Goal: Navigation & Orientation: Find specific page/section

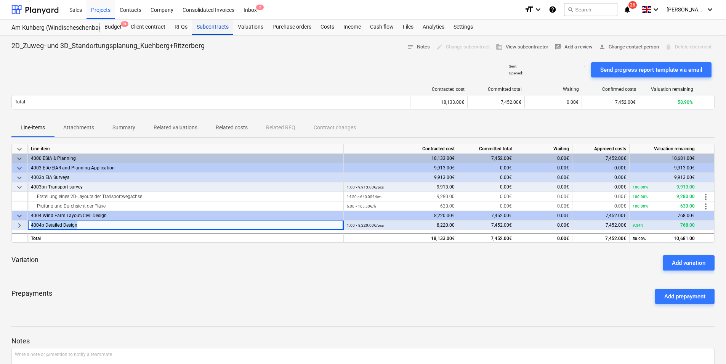
click at [203, 28] on div "Subcontracts" at bounding box center [212, 26] width 41 height 15
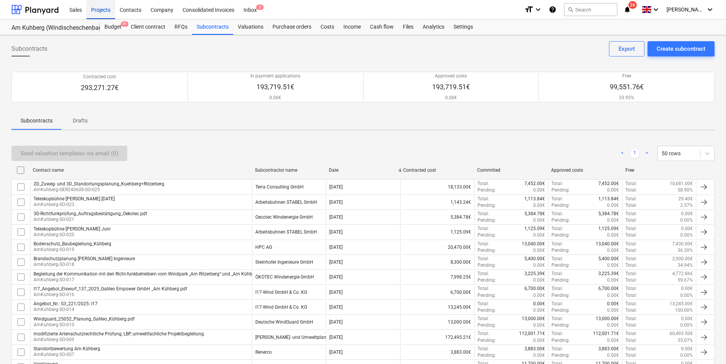
click at [108, 8] on div "Projects" at bounding box center [101, 9] width 29 height 19
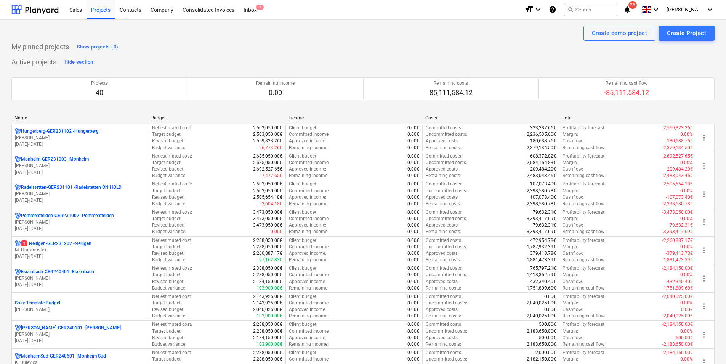
click at [22, 120] on div "Name" at bounding box center [79, 117] width 131 height 5
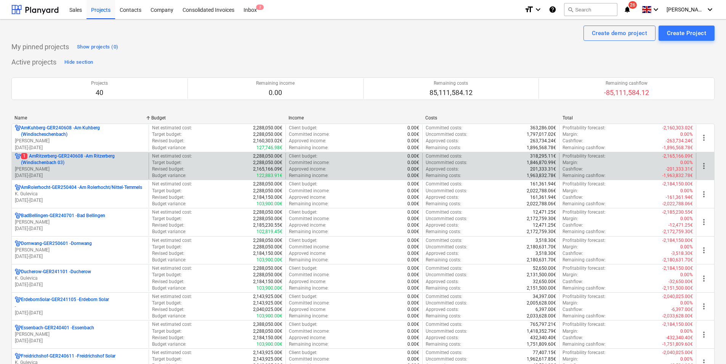
click at [48, 157] on p "1 AmRitzerberg-GER240608 - Am Ritzerberg ([GEOGRAPHIC_DATA] 03)" at bounding box center [83, 159] width 125 height 13
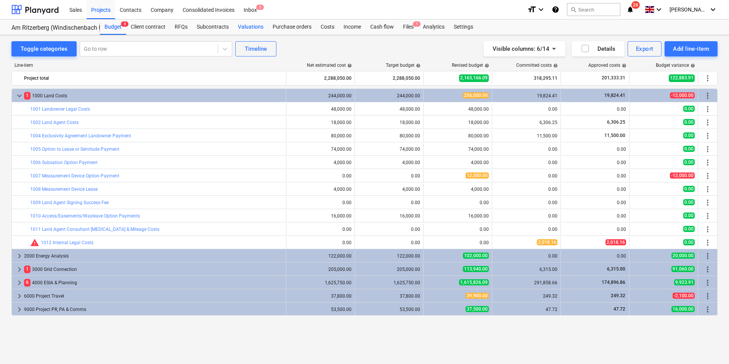
click at [247, 25] on div "Valuations" at bounding box center [250, 26] width 35 height 15
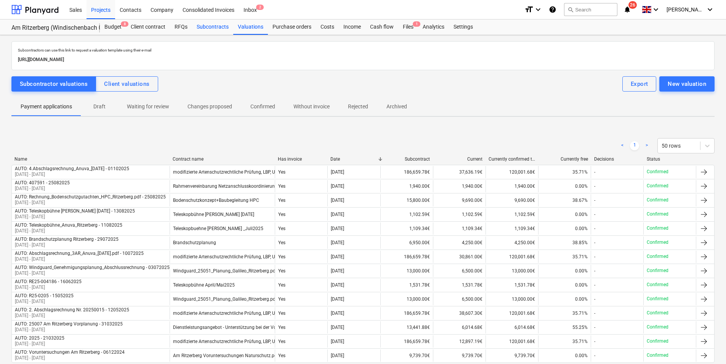
click at [218, 25] on div "Subcontracts" at bounding box center [212, 26] width 41 height 15
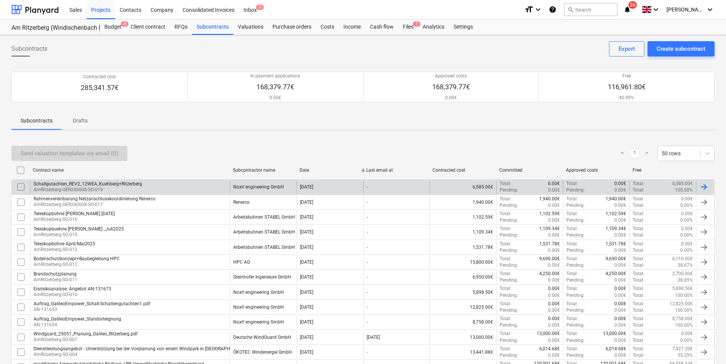
click at [85, 190] on p "AmRitzerberg-GER240608-SO-019" at bounding box center [88, 189] width 109 height 6
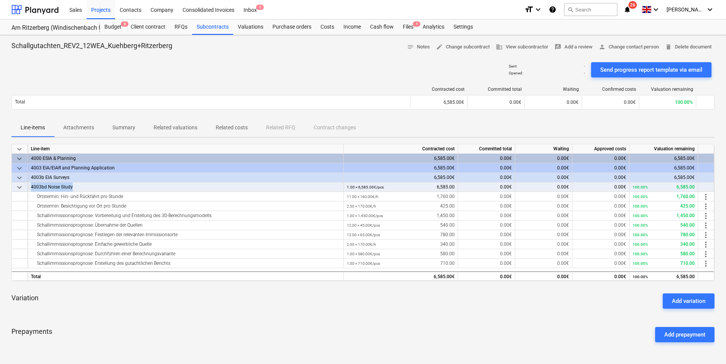
drag, startPoint x: 77, startPoint y: 186, endPoint x: 31, endPoint y: 185, distance: 45.4
click at [31, 185] on div "4003bd Noise Study" at bounding box center [185, 187] width 309 height 10
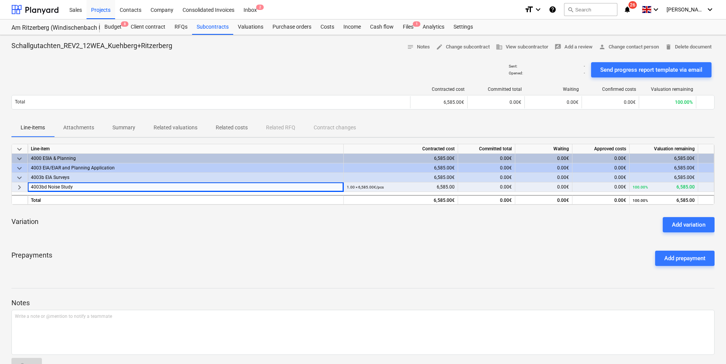
drag, startPoint x: 32, startPoint y: 186, endPoint x: 43, endPoint y: 184, distance: 11.2
click at [43, 184] on div "4003bd Noise Study" at bounding box center [185, 187] width 309 height 10
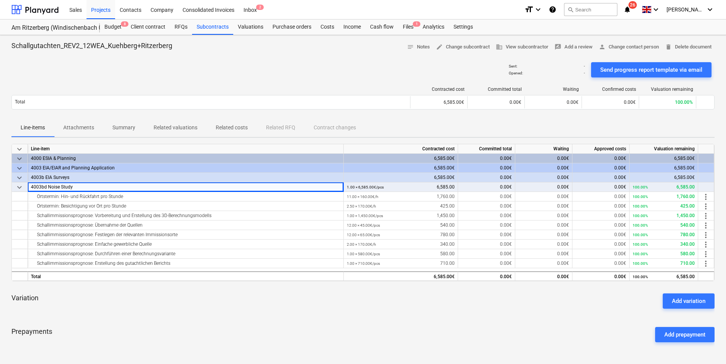
click at [44, 184] on div "4003bd Noise Study" at bounding box center [185, 187] width 309 height 10
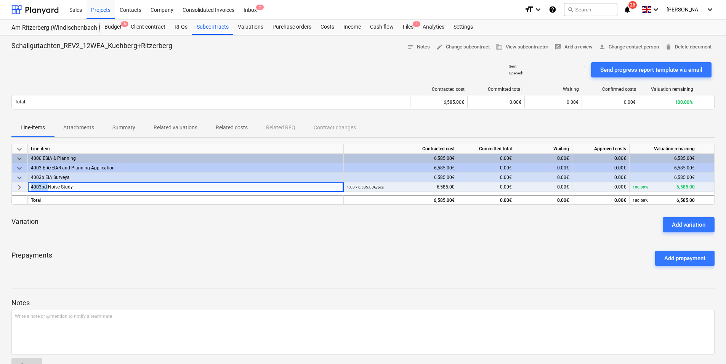
click at [44, 184] on div "4003bd Noise Study" at bounding box center [185, 187] width 309 height 10
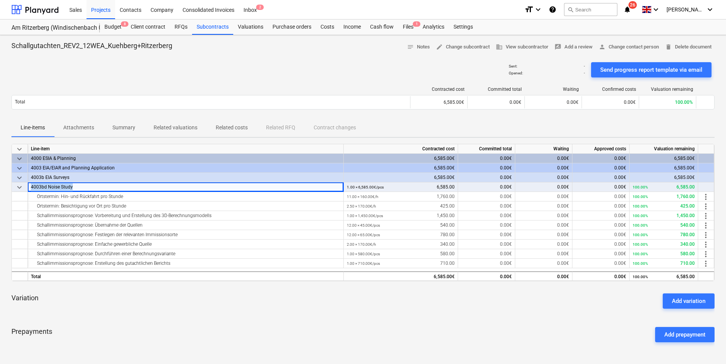
click at [44, 184] on div "4003bd Noise Study" at bounding box center [185, 187] width 309 height 10
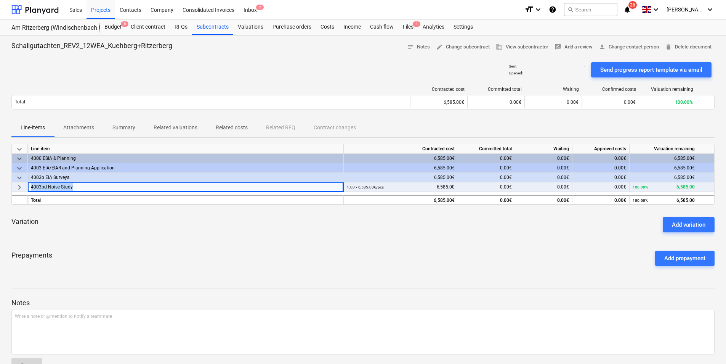
copy div "4003bd Noise Study"
